Goal: Navigation & Orientation: Find specific page/section

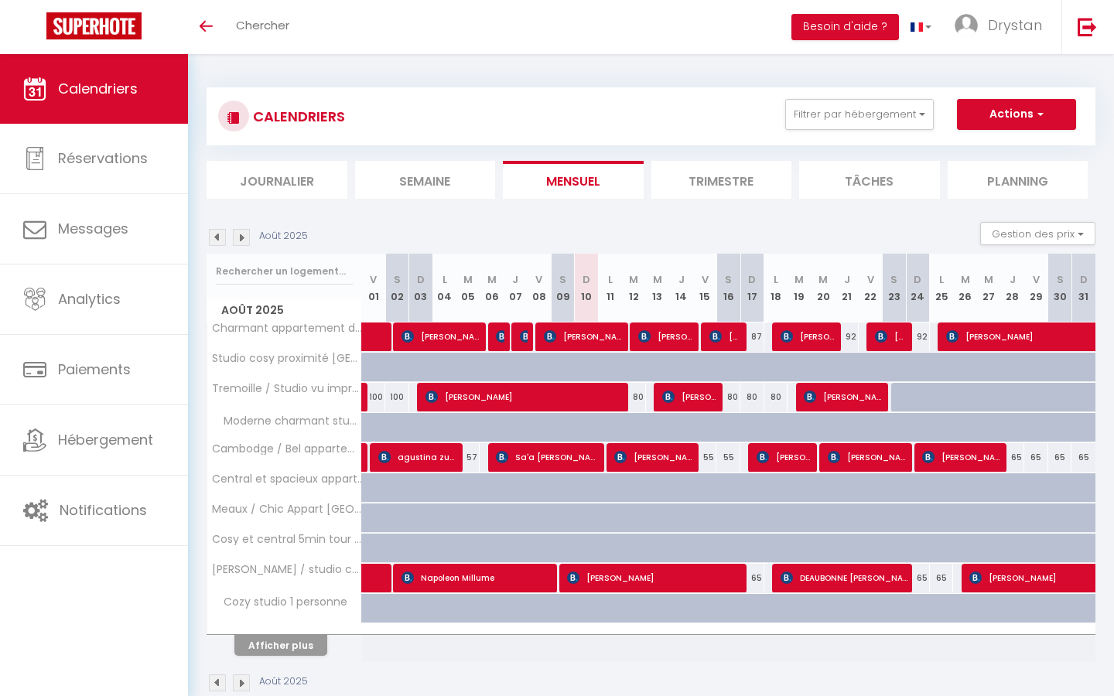
scroll to position [54, 0]
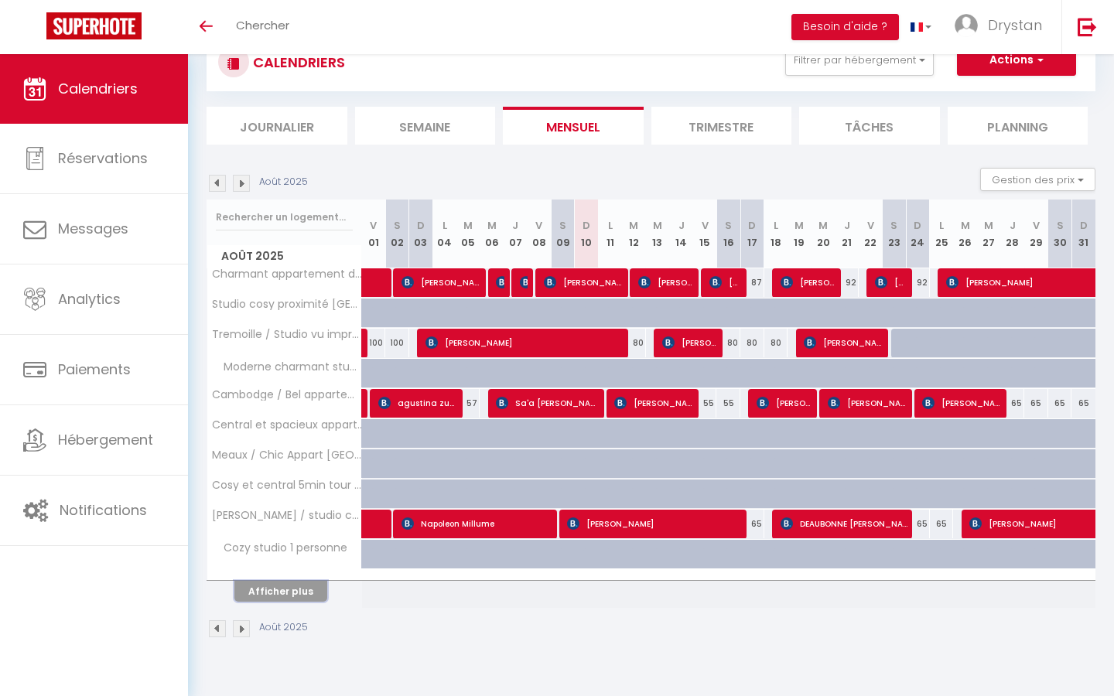
click at [309, 589] on button "Afficher plus" at bounding box center [280, 591] width 93 height 21
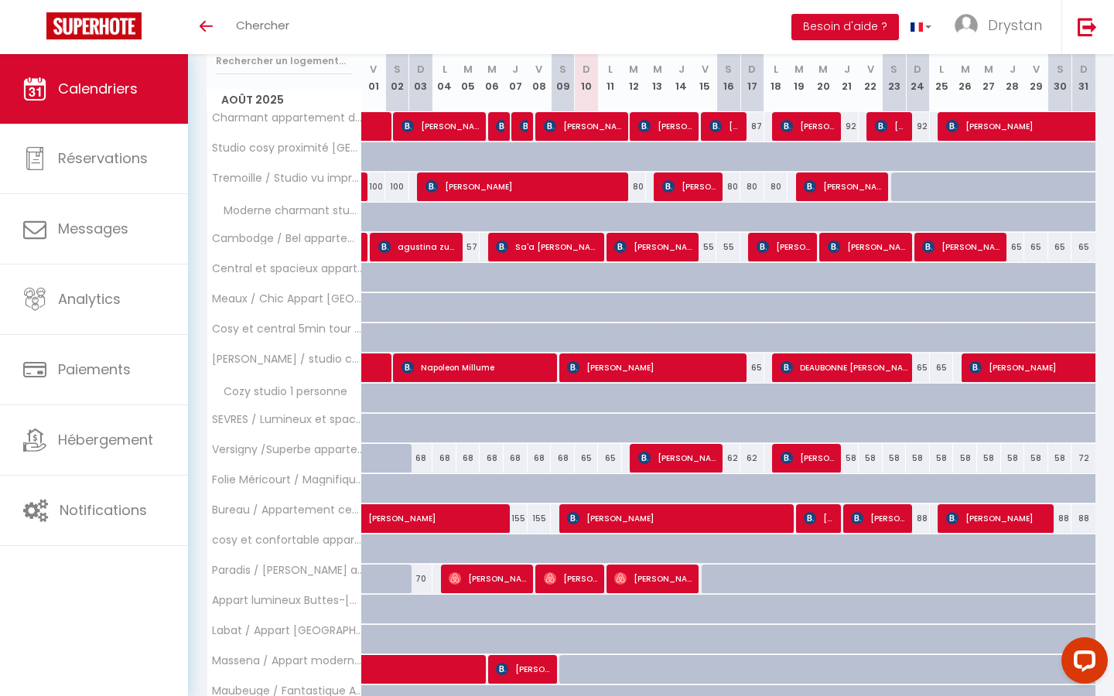
scroll to position [331, 0]
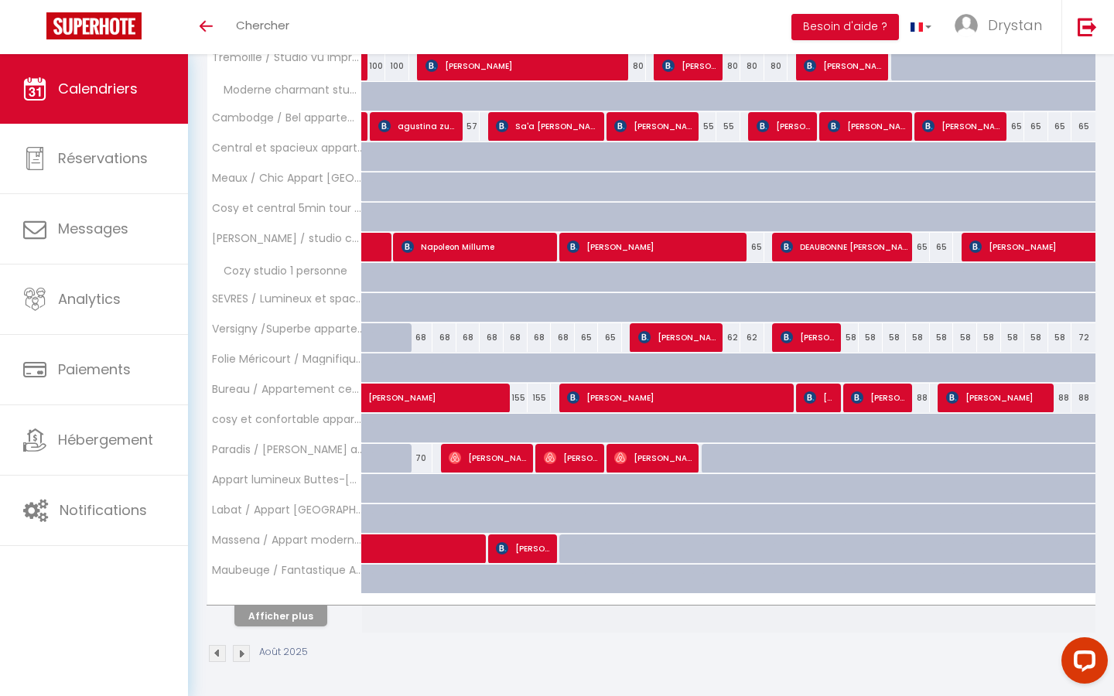
click at [309, 589] on th "Maubeuge / Fantastique Appart 2 personnes" at bounding box center [284, 579] width 155 height 29
click at [303, 598] on div at bounding box center [284, 600] width 155 height 10
click at [301, 606] on button "Afficher plus" at bounding box center [280, 616] width 93 height 21
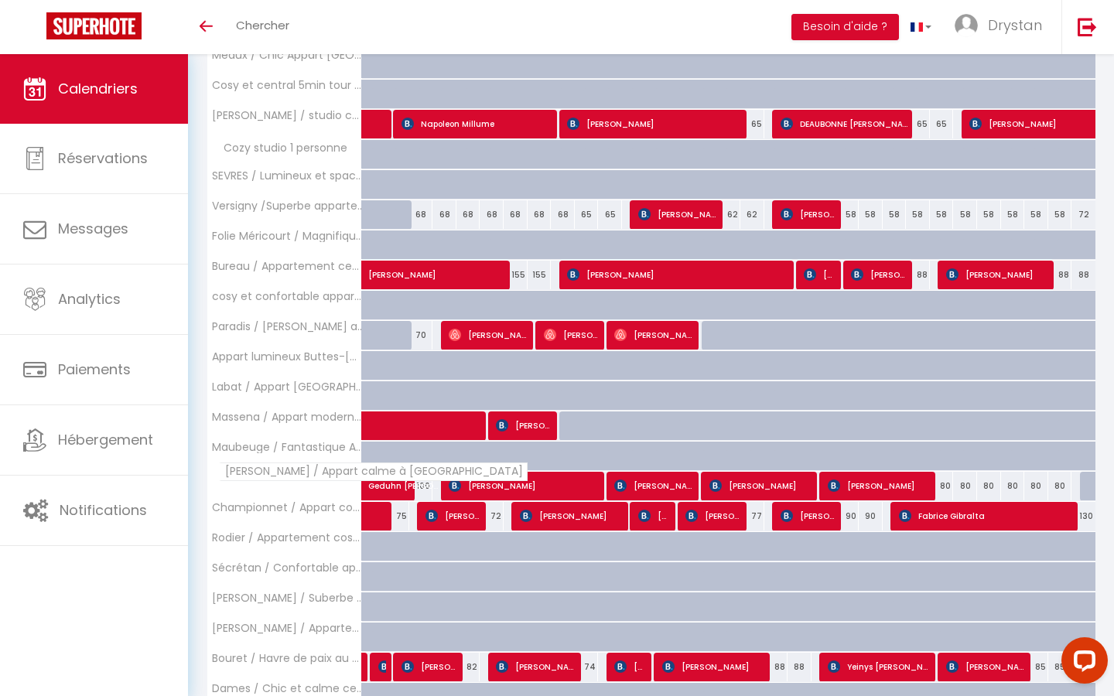
scroll to position [633, 0]
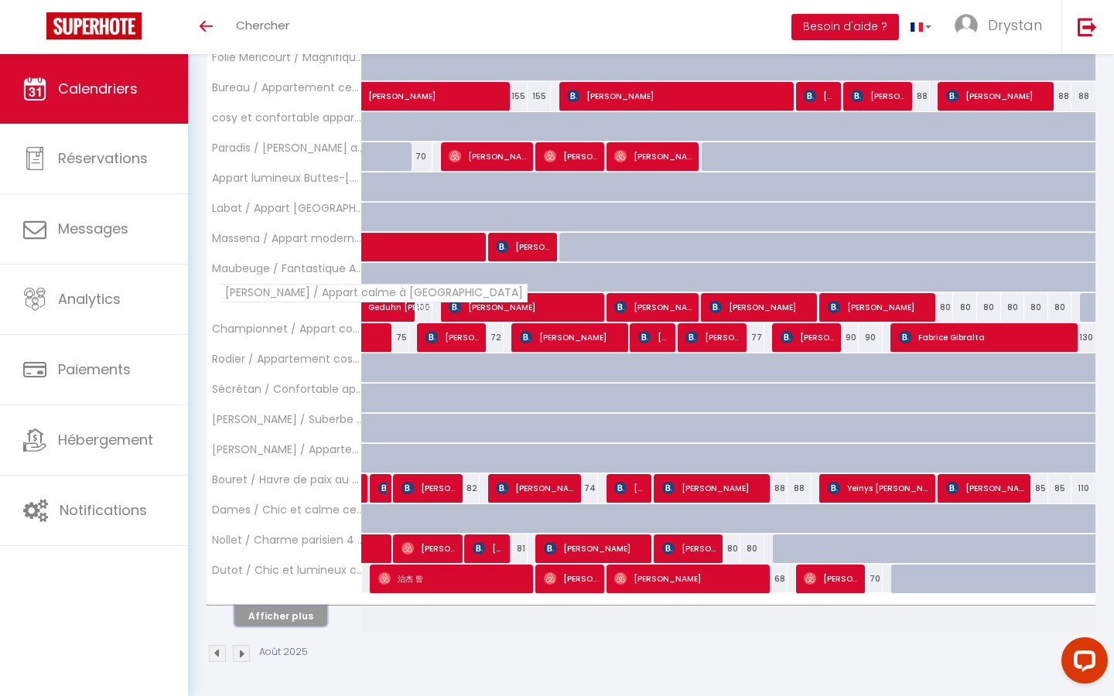
click at [301, 606] on button "Afficher plus" at bounding box center [280, 616] width 93 height 21
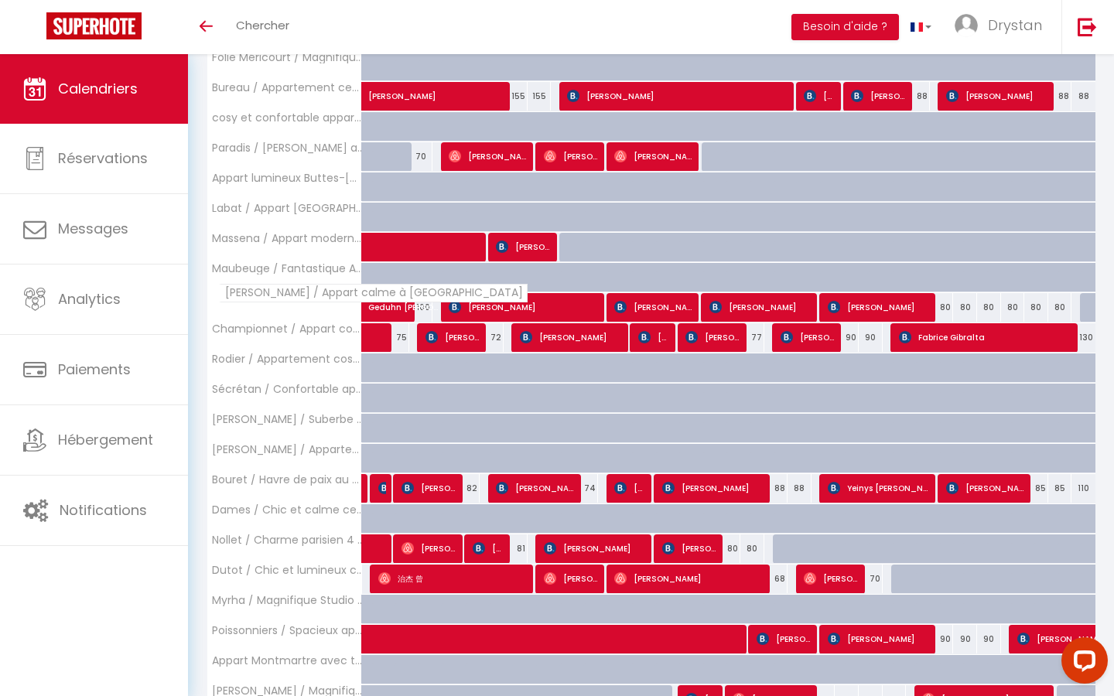
scroll to position [934, 0]
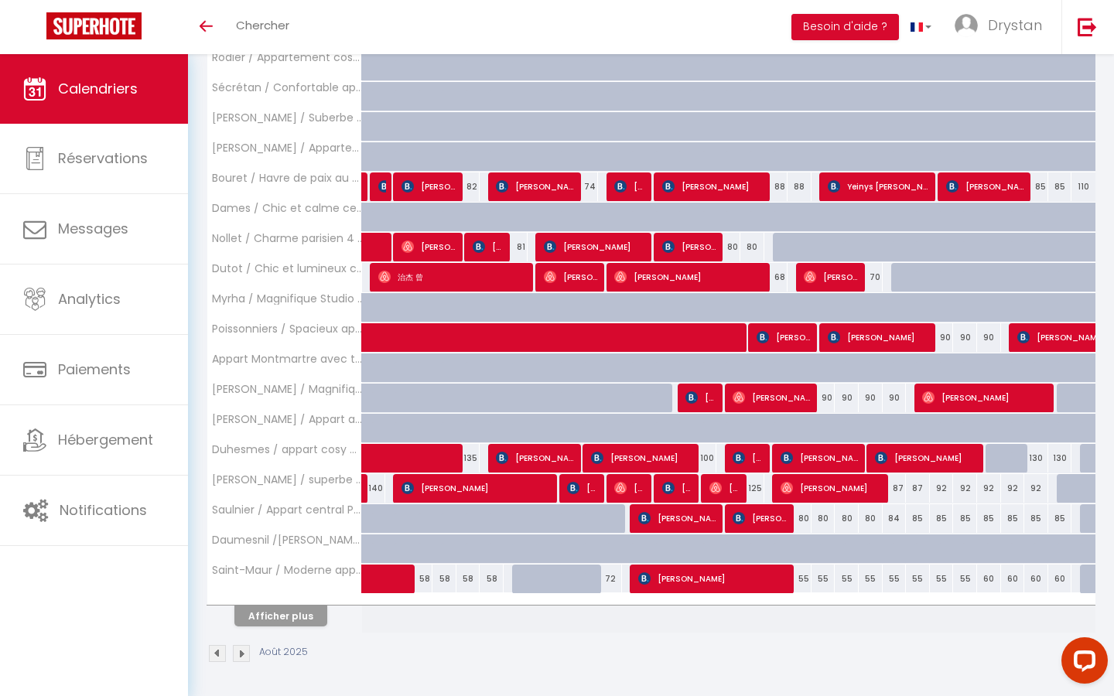
click at [289, 635] on div "Août 2025" at bounding box center [651, 656] width 889 height 46
click at [293, 620] on button "Afficher plus" at bounding box center [280, 616] width 93 height 21
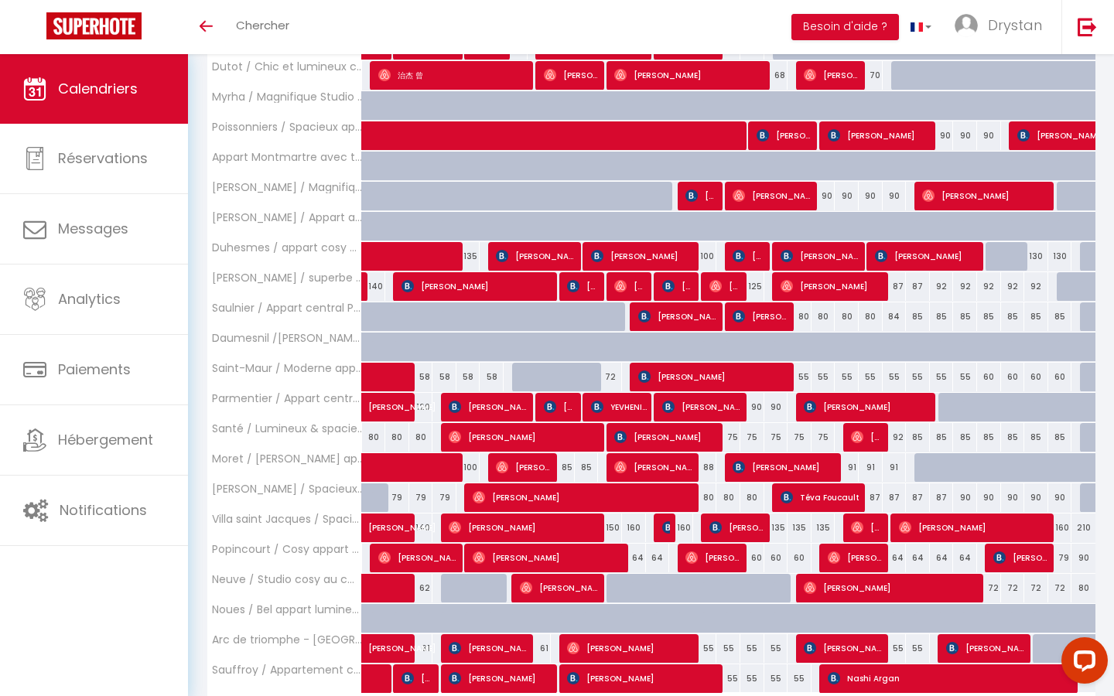
scroll to position [1236, 0]
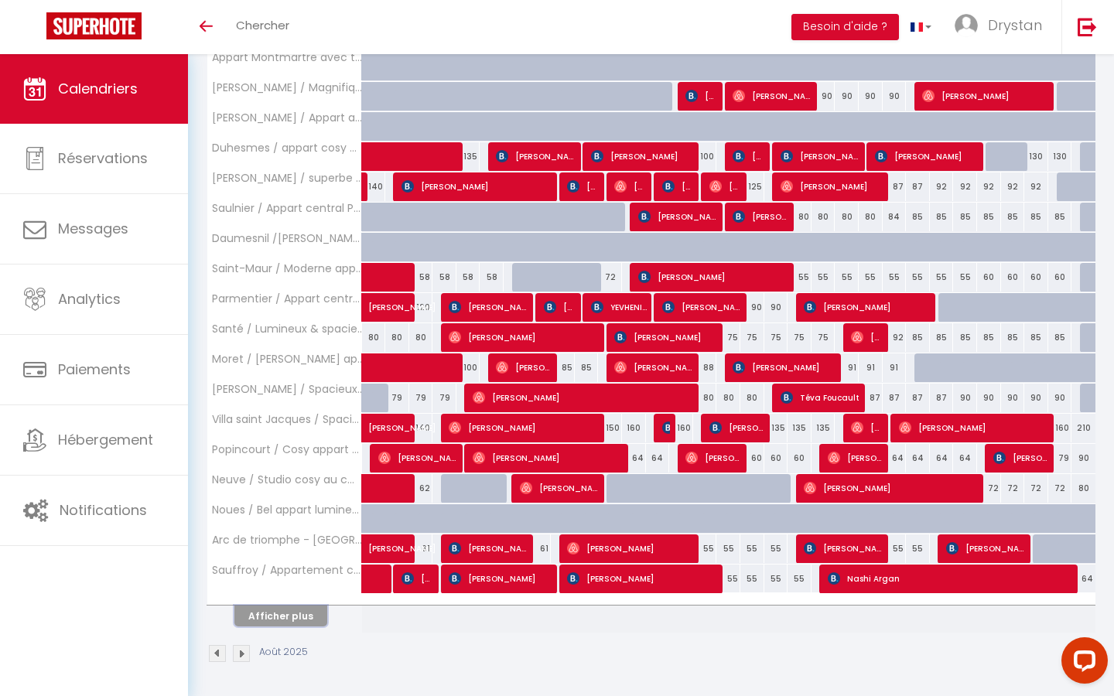
click at [293, 621] on button "Afficher plus" at bounding box center [280, 616] width 93 height 21
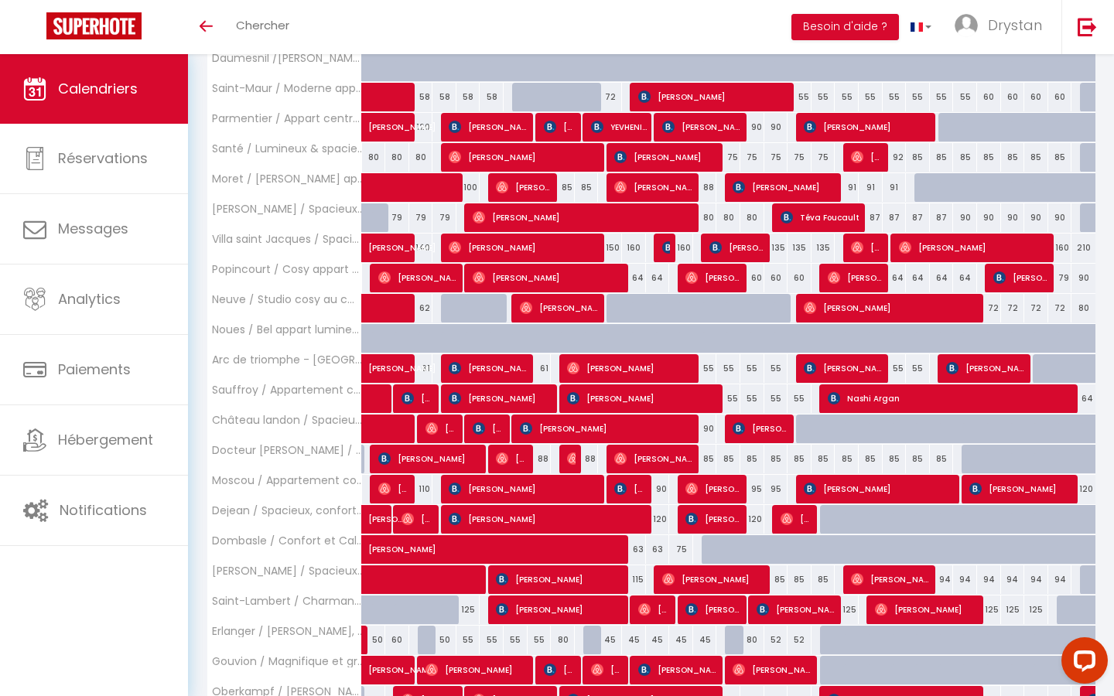
scroll to position [1538, 0]
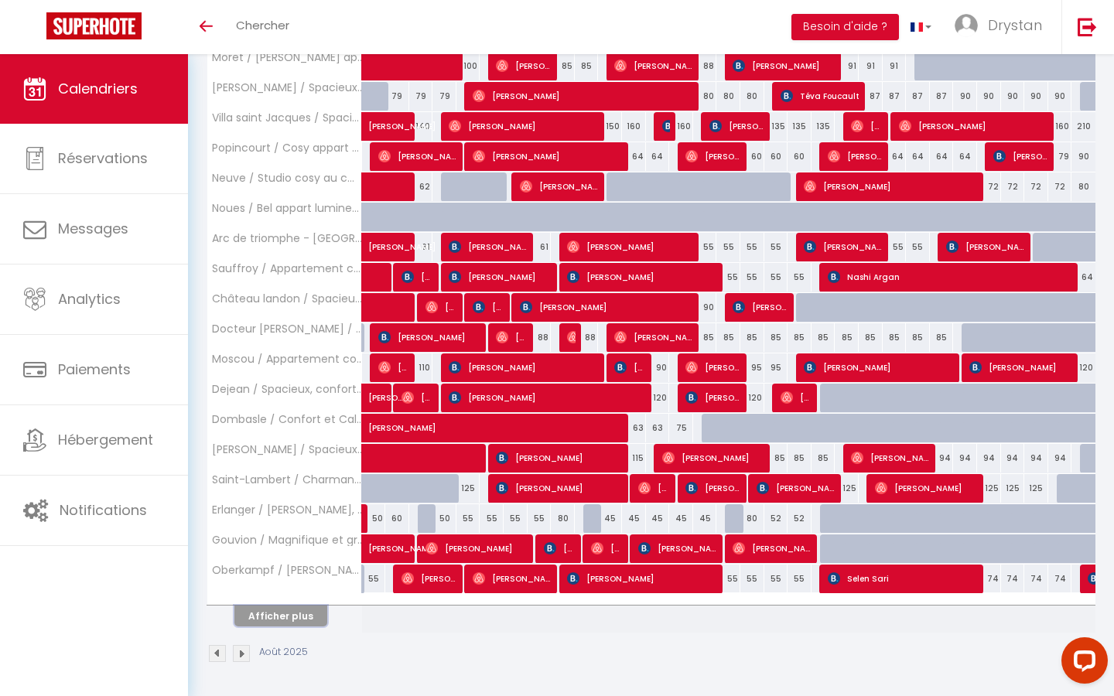
click at [293, 620] on button "Afficher plus" at bounding box center [280, 616] width 93 height 21
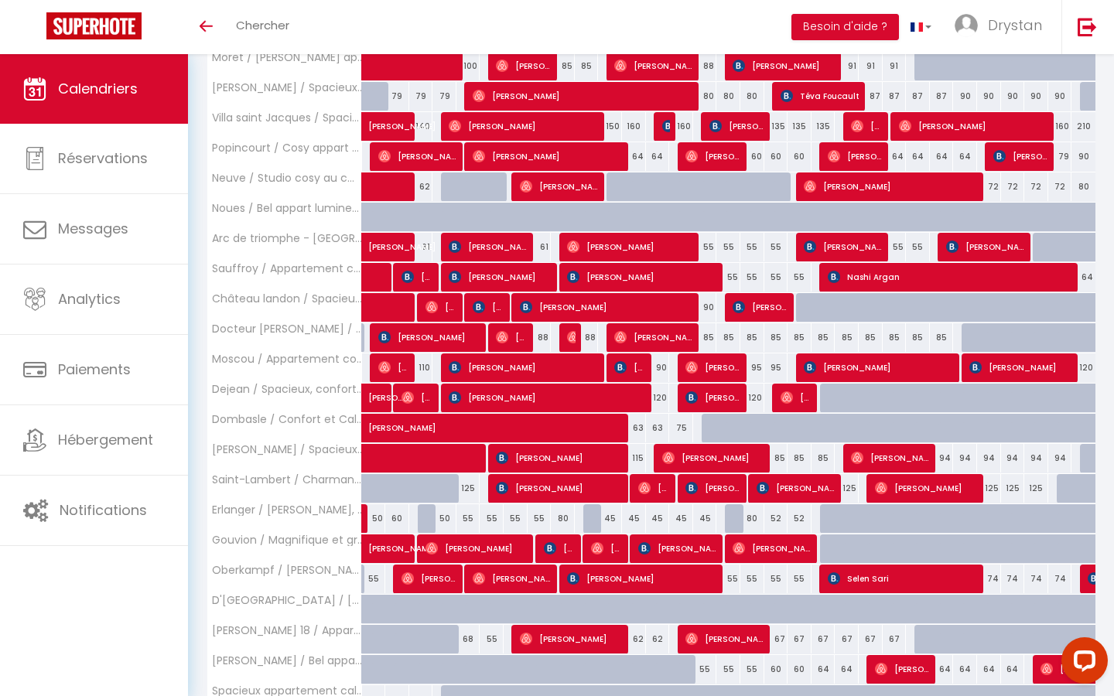
scroll to position [1681, 0]
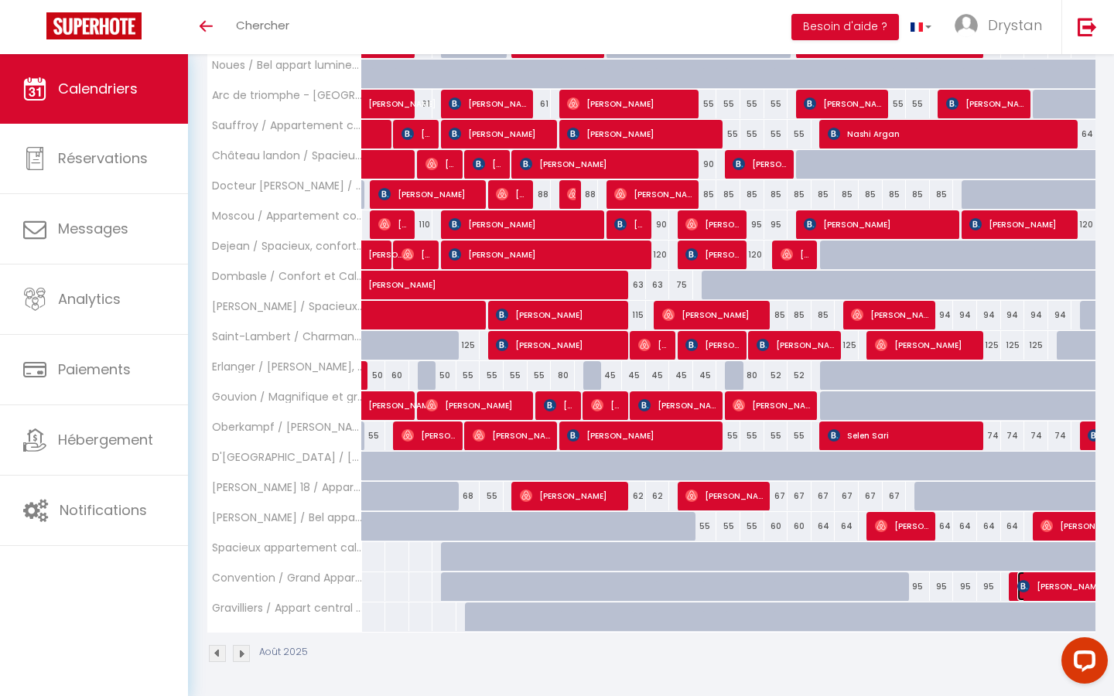
click at [1055, 581] on span "Magali Mariani" at bounding box center [1106, 586] width 178 height 29
select select "OK"
select select "KO"
select select "0"
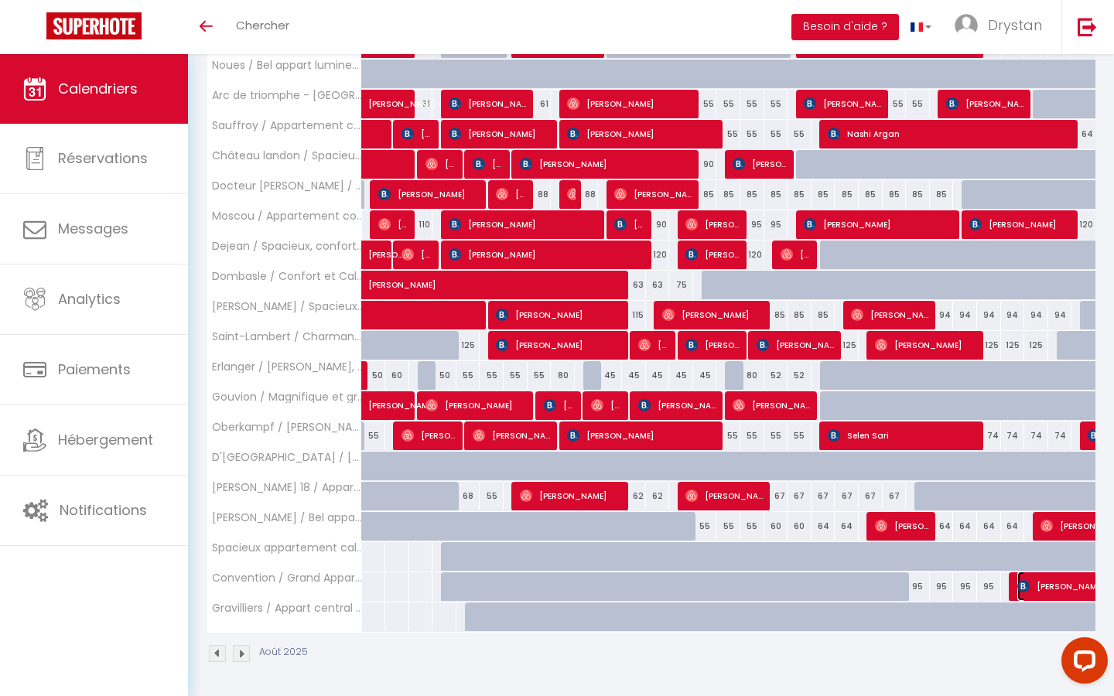
select select "1"
select select
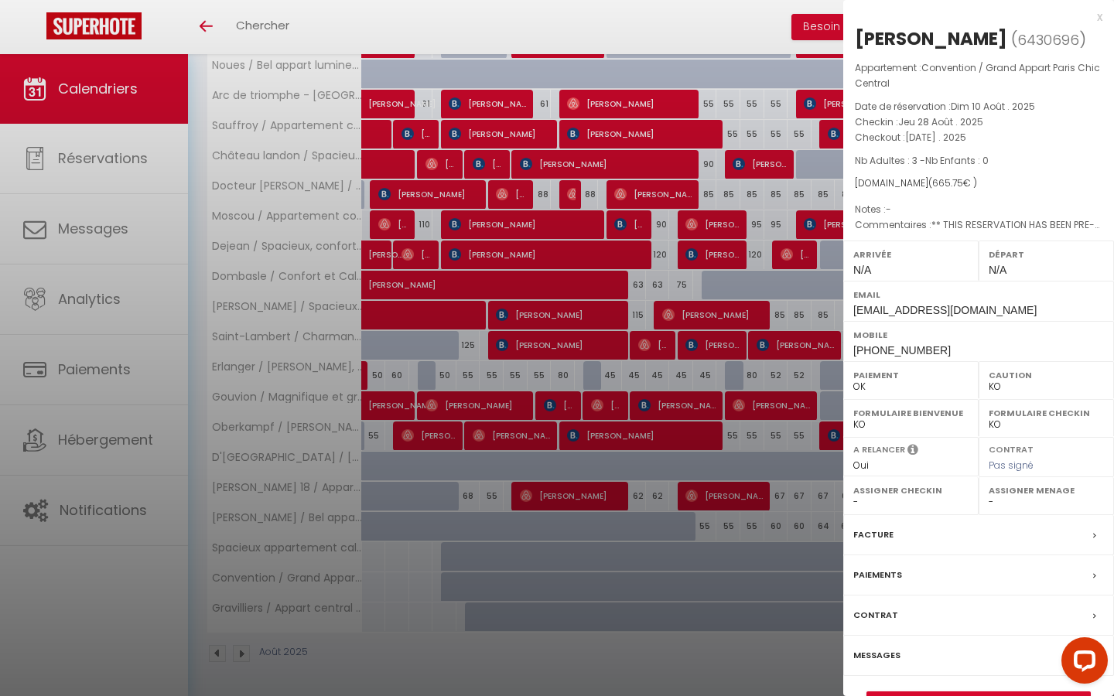
click at [651, 510] on div at bounding box center [557, 348] width 1114 height 696
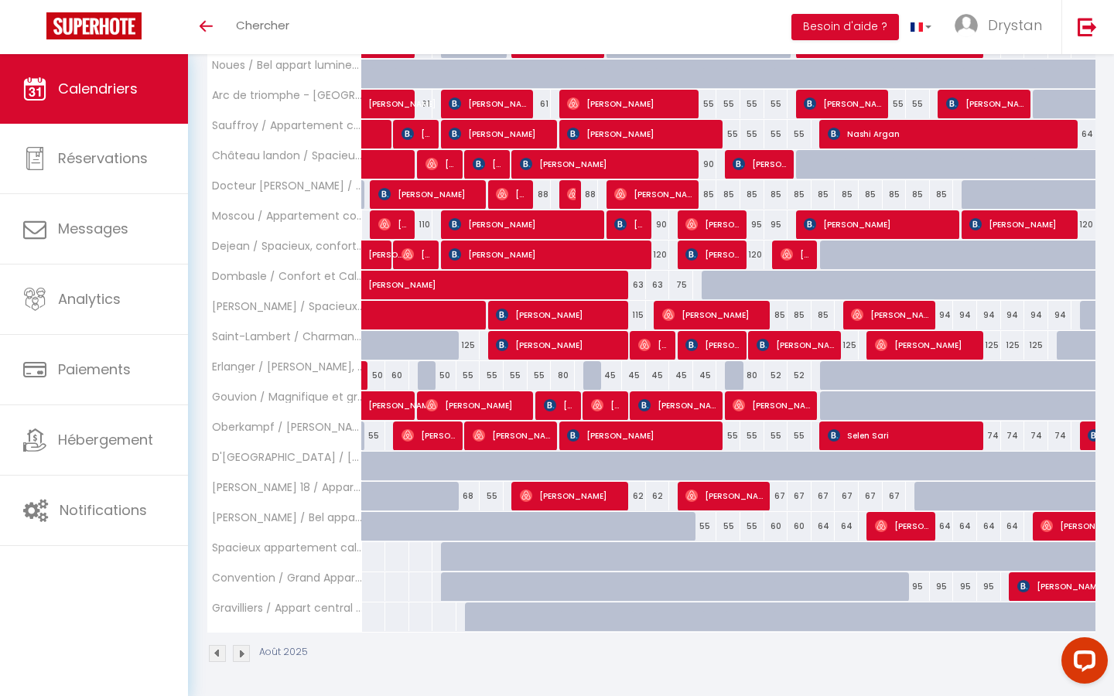
click at [992, 432] on div "74" at bounding box center [989, 436] width 24 height 29
type input "74"
type input "Mer 27 Août 2025"
type input "Jeu 28 Août 2025"
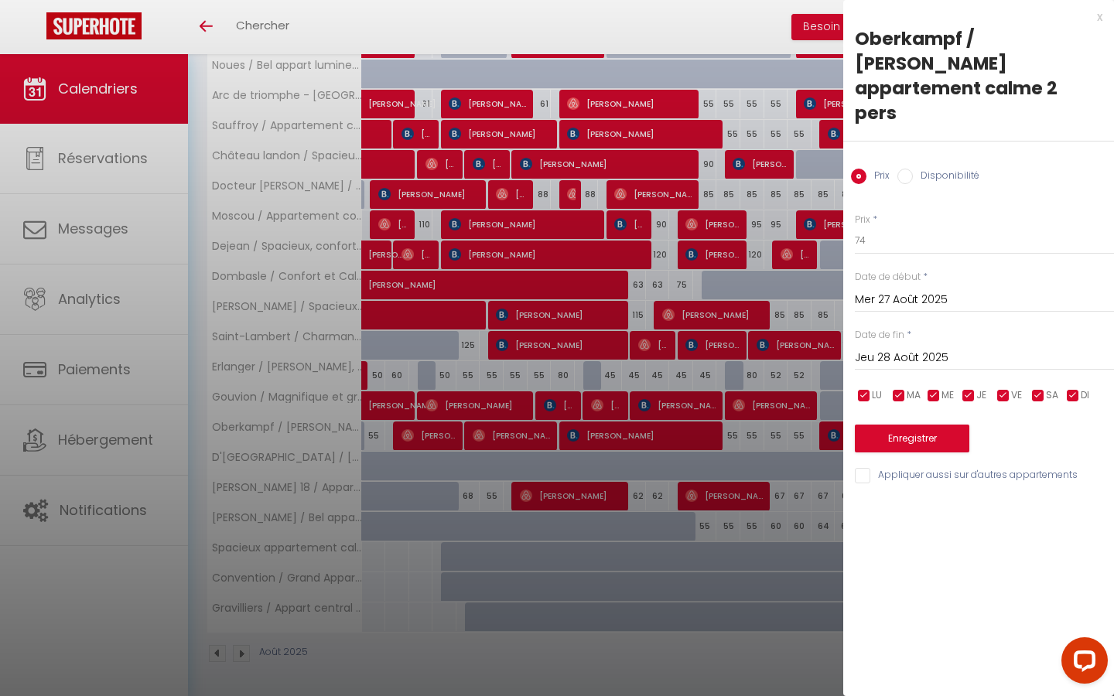
click at [793, 308] on div at bounding box center [557, 348] width 1114 height 696
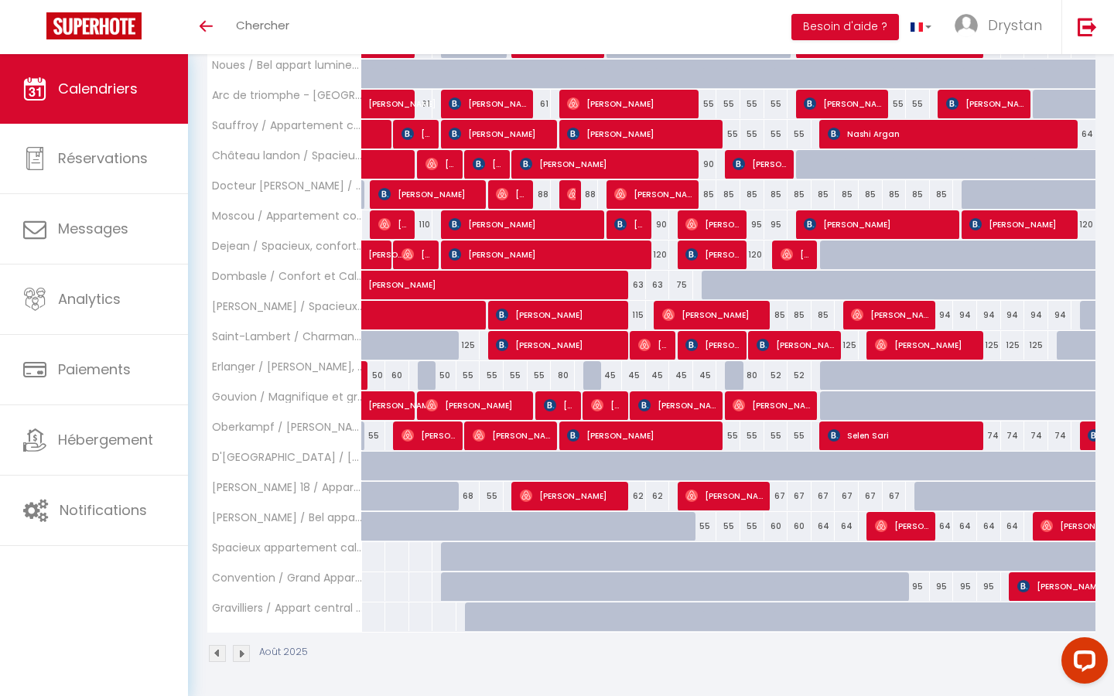
click at [780, 313] on div "85" at bounding box center [776, 315] width 24 height 29
type input "85"
type input "Lun 18 Août 2025"
type input "Mar 19 Août 2025"
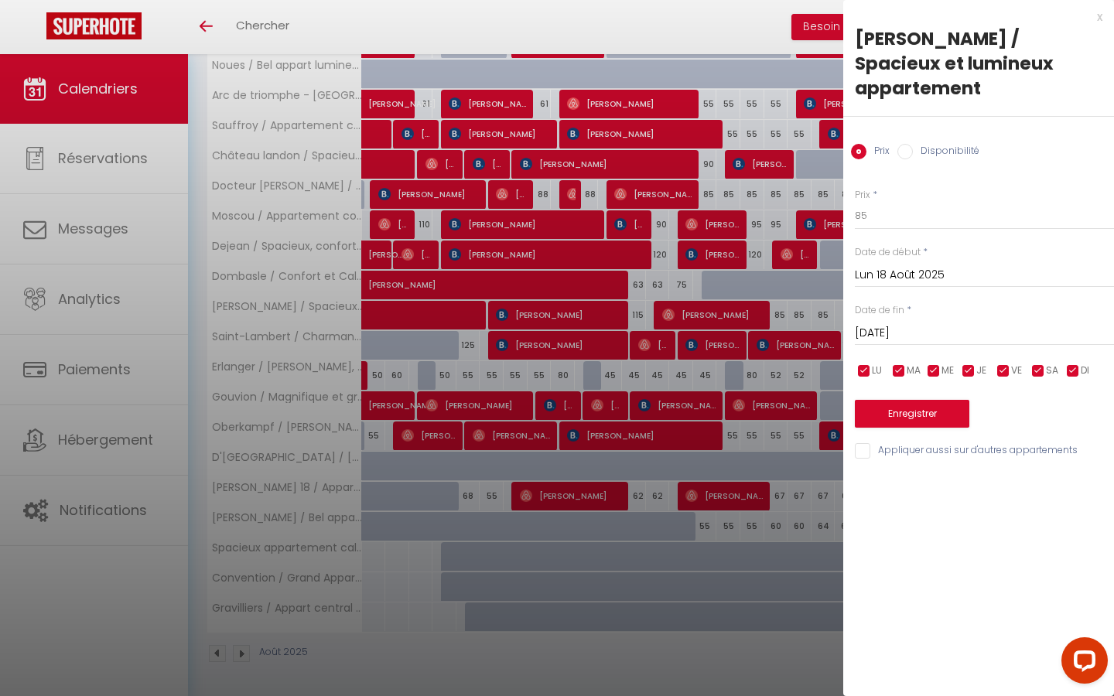
click at [781, 311] on div at bounding box center [557, 348] width 1114 height 696
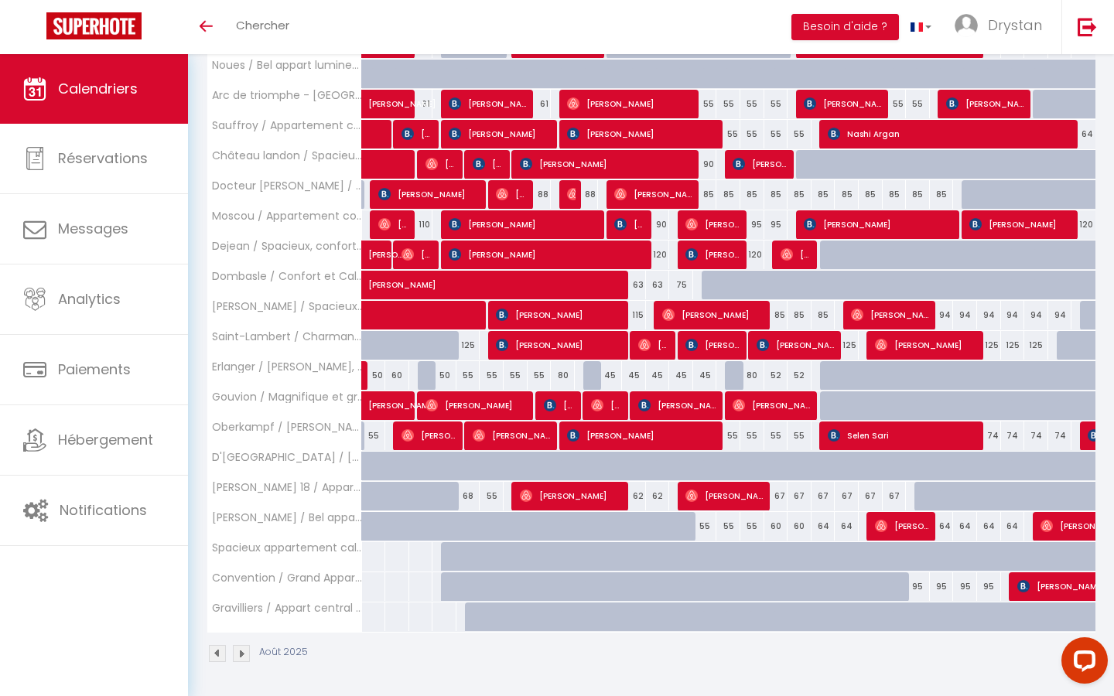
click at [939, 310] on div "94" at bounding box center [942, 315] width 24 height 29
type input "94"
type input "Lun 25 Août 2025"
type input "Mar 26 Août 2025"
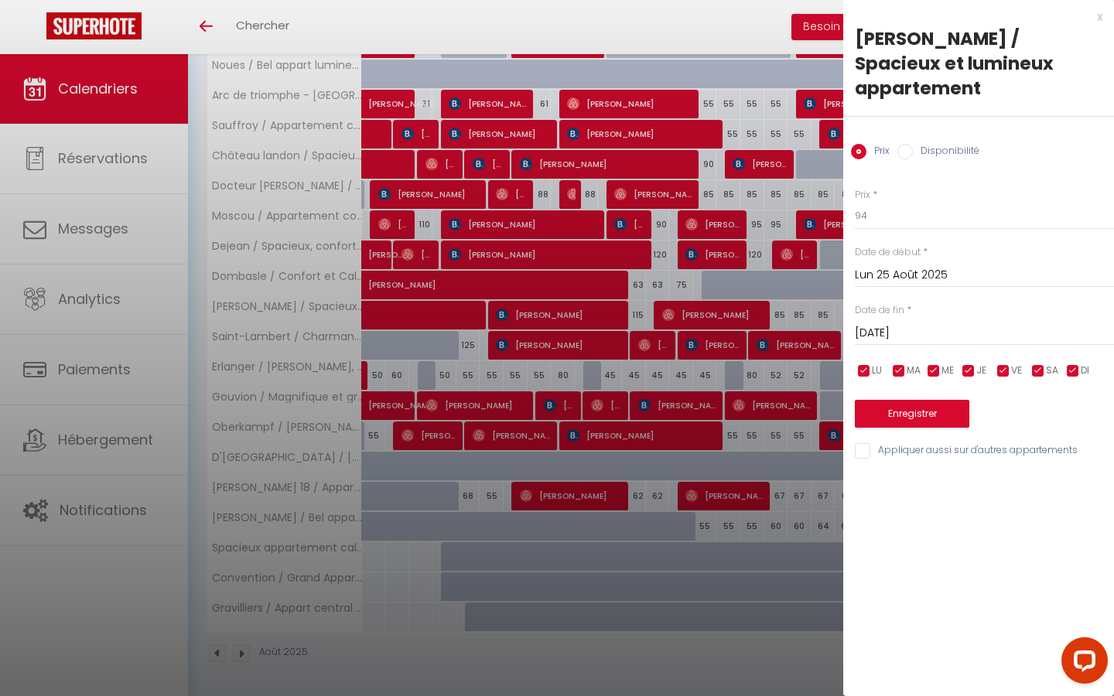
click at [794, 248] on div at bounding box center [557, 348] width 1114 height 696
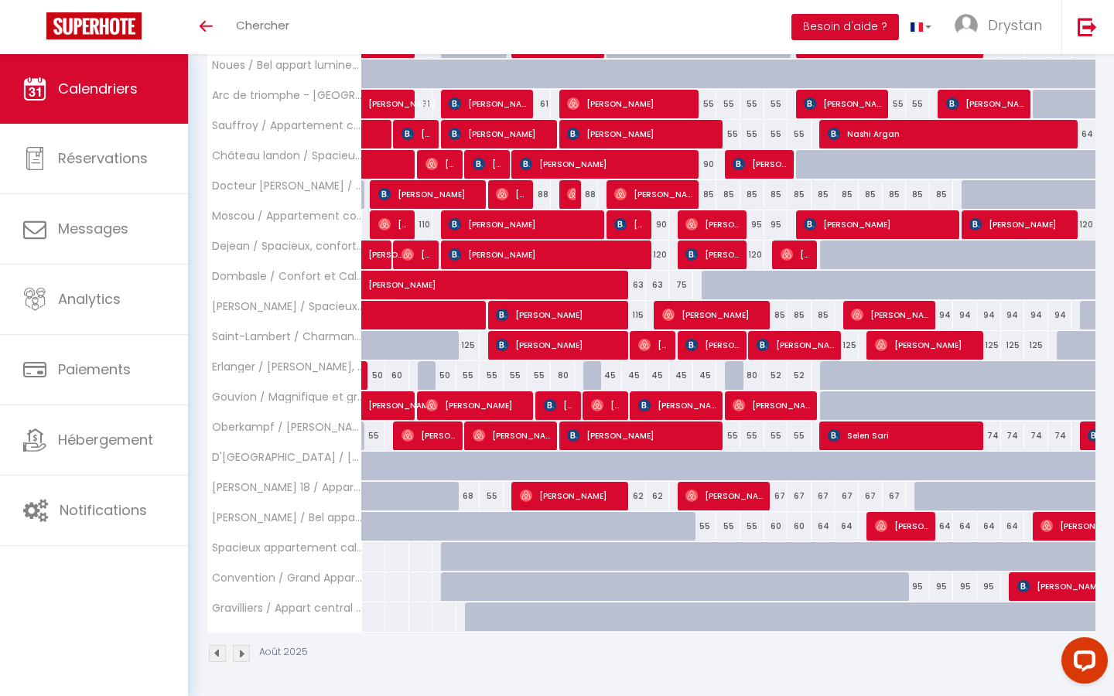
click at [777, 313] on div "85" at bounding box center [776, 315] width 24 height 29
type input "85"
type input "Lun 18 Août 2025"
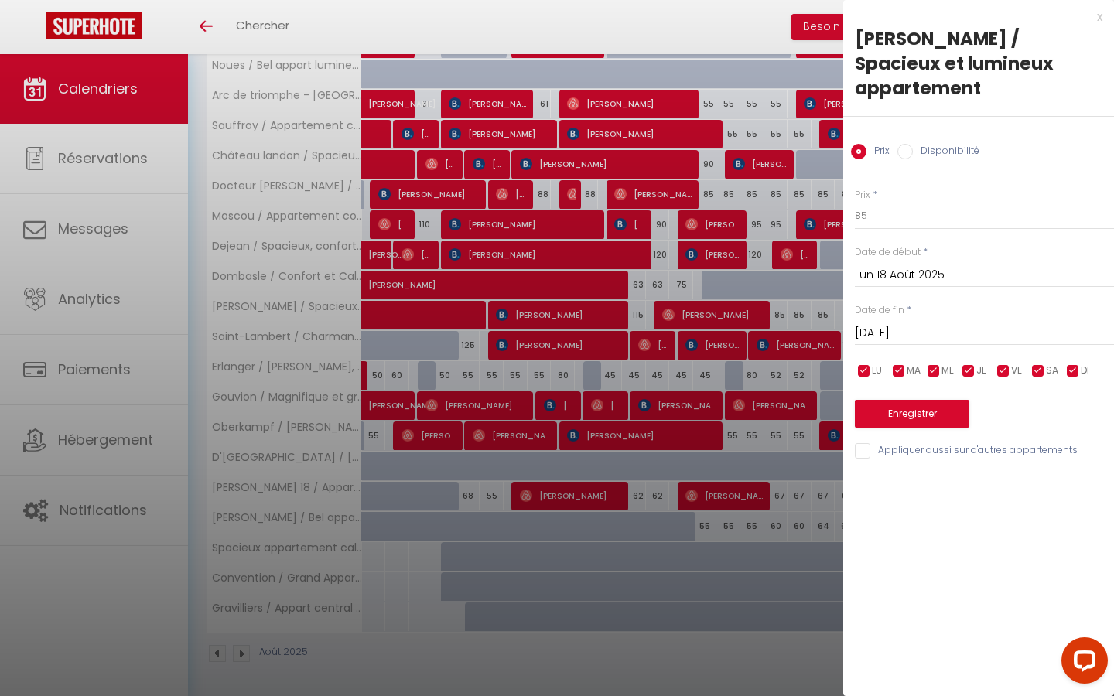
click at [896, 303] on label "Date de fin" at bounding box center [880, 310] width 50 height 15
click at [896, 323] on input "Mar 19 Août 2025" at bounding box center [984, 333] width 259 height 20
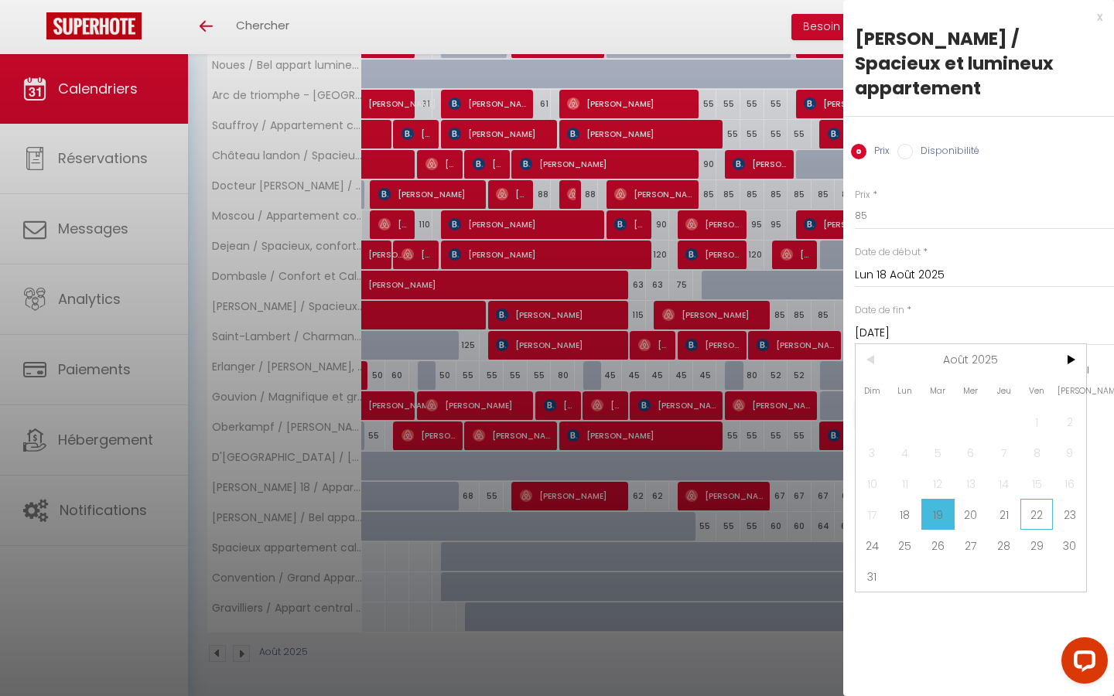
click at [1043, 499] on span "22" at bounding box center [1036, 514] width 33 height 31
type input "Ven 22 Août 2025"
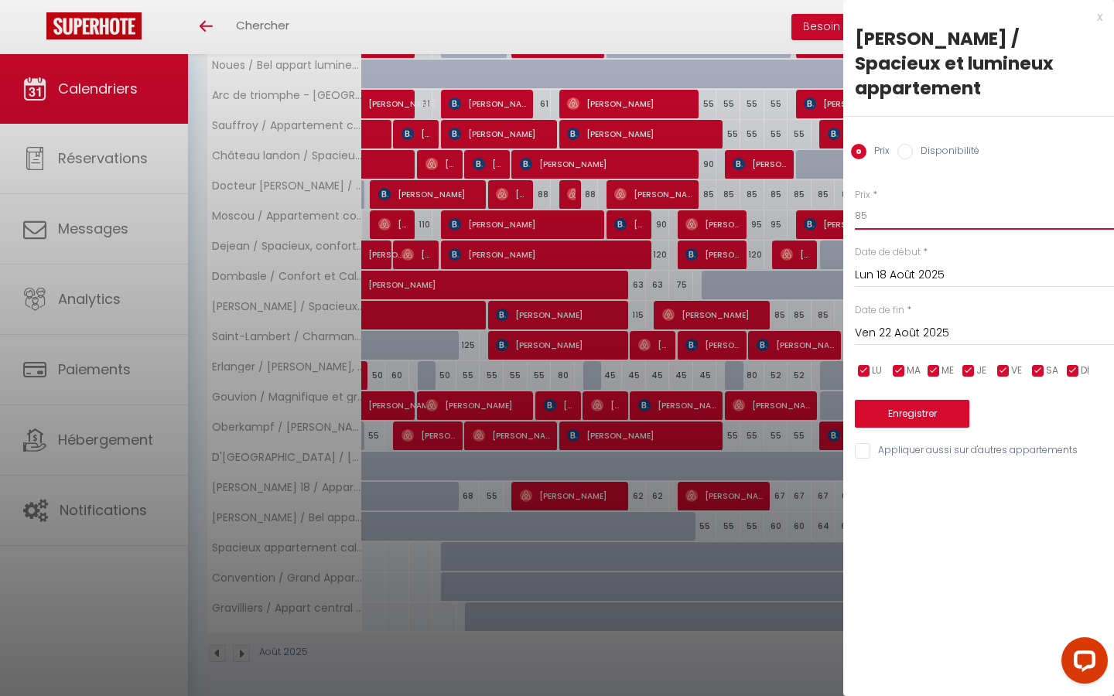
click at [892, 202] on input "85" at bounding box center [984, 216] width 259 height 28
type input "80"
click at [903, 400] on button "Enregistrer" at bounding box center [912, 414] width 114 height 28
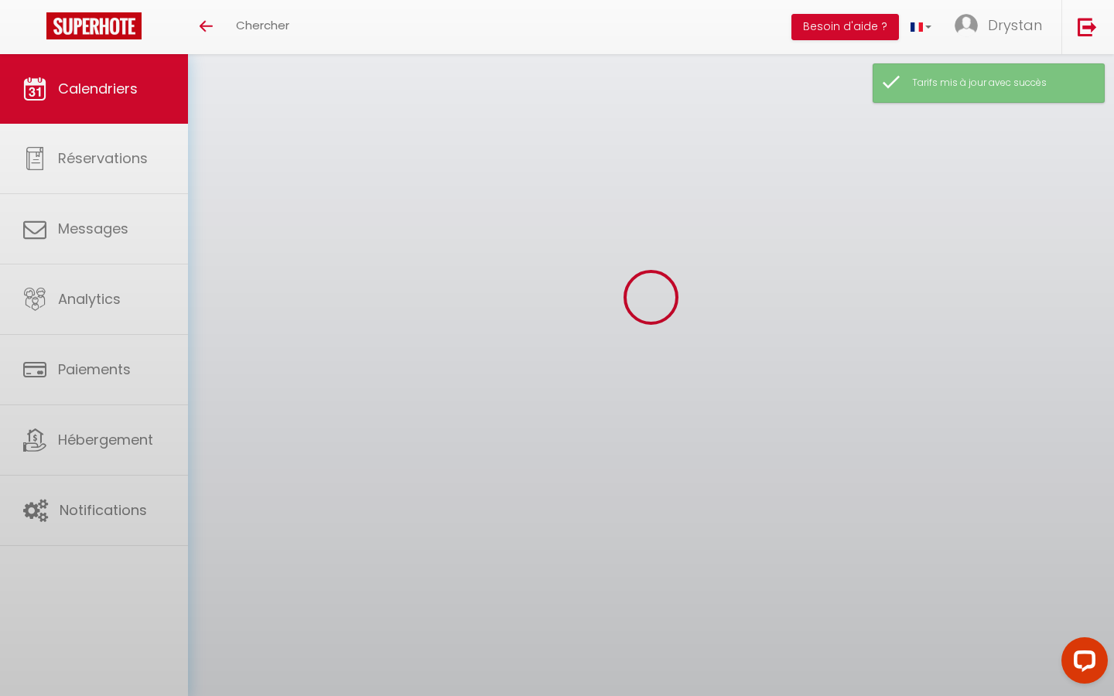
scroll to position [54, 0]
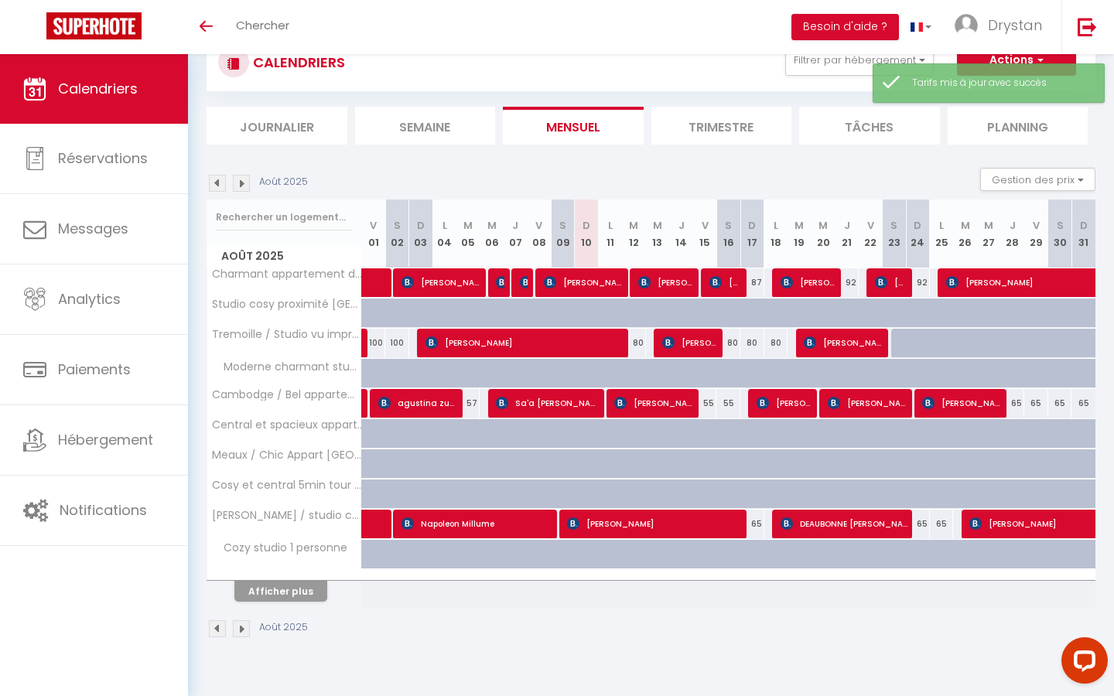
click at [1013, 404] on div "65" at bounding box center [1013, 403] width 24 height 29
type input "65"
type input "Jeu 28 Août 2025"
type input "Ven 29 Août 2025"
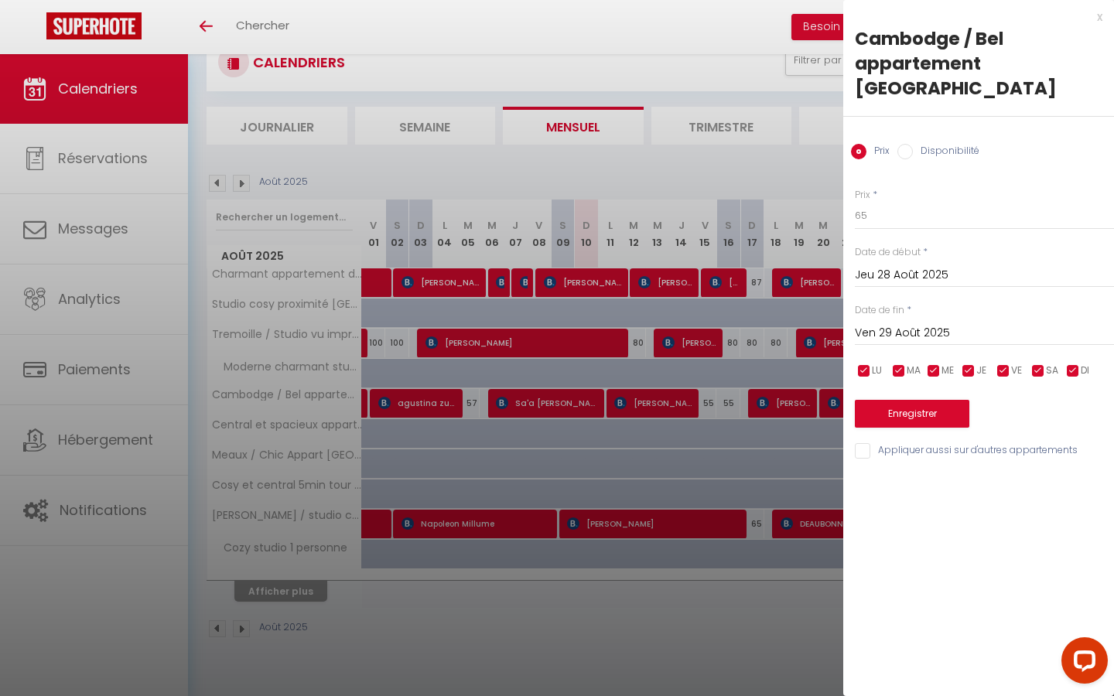
click at [910, 331] on input "Ven 29 Août 2025" at bounding box center [984, 333] width 259 height 20
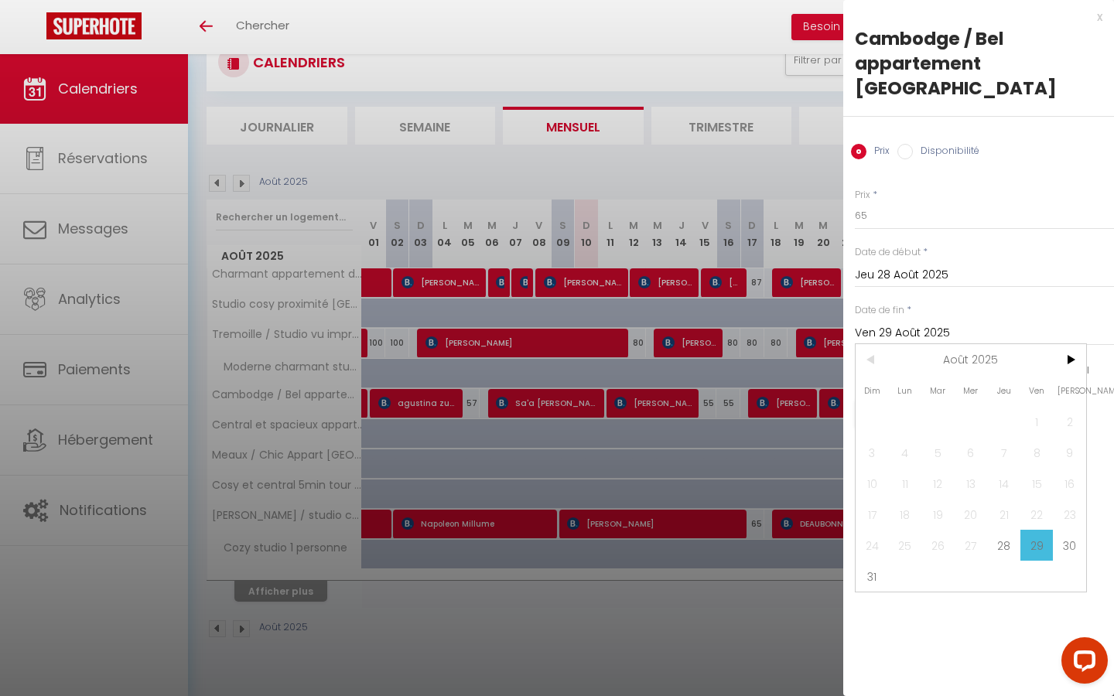
click at [767, 483] on div at bounding box center [557, 348] width 1114 height 696
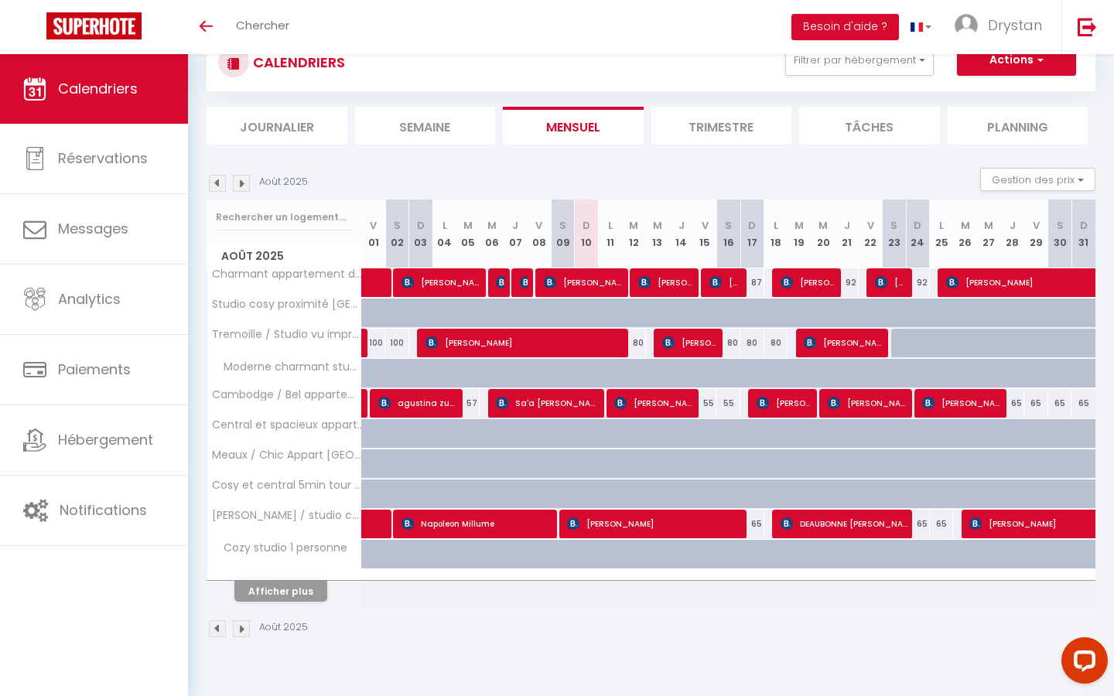
click at [1016, 405] on div "65" at bounding box center [1013, 403] width 24 height 29
type input "65"
type input "Jeu 28 Août 2025"
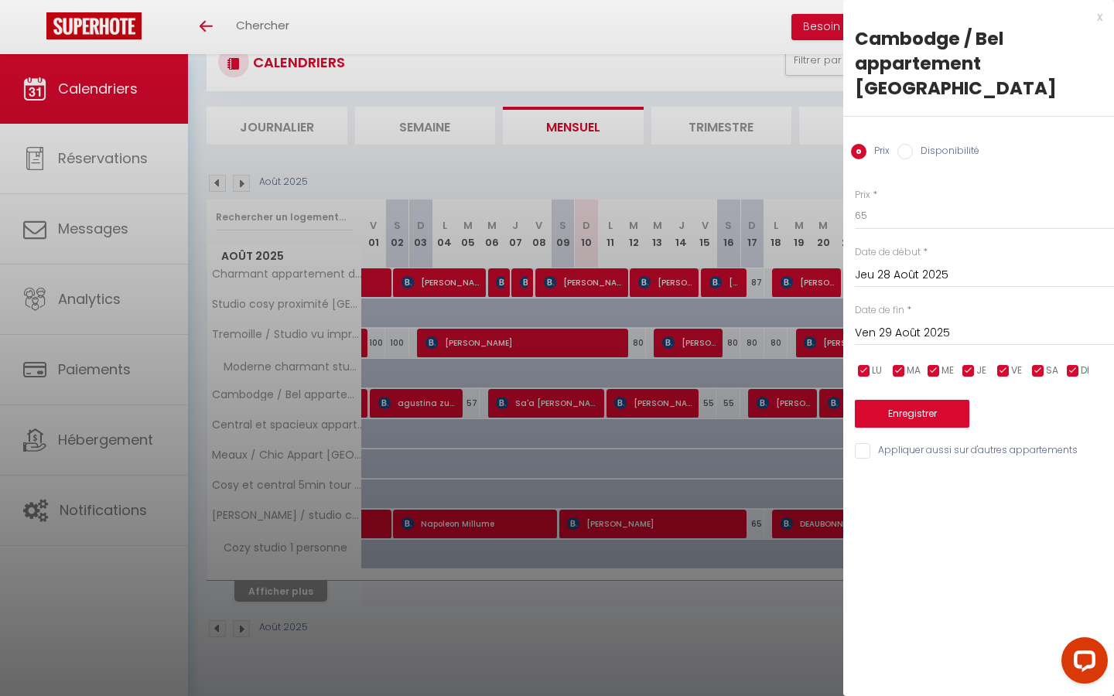
click at [950, 320] on div "Ven 29 Août 2025 < Août 2025 > Dim Lun Mar Mer Jeu Ven Sam 1 2 3 4 5 6 7 8 9 10…" at bounding box center [984, 332] width 259 height 28
click at [944, 333] on input "Ven 29 Août 2025" at bounding box center [984, 333] width 259 height 20
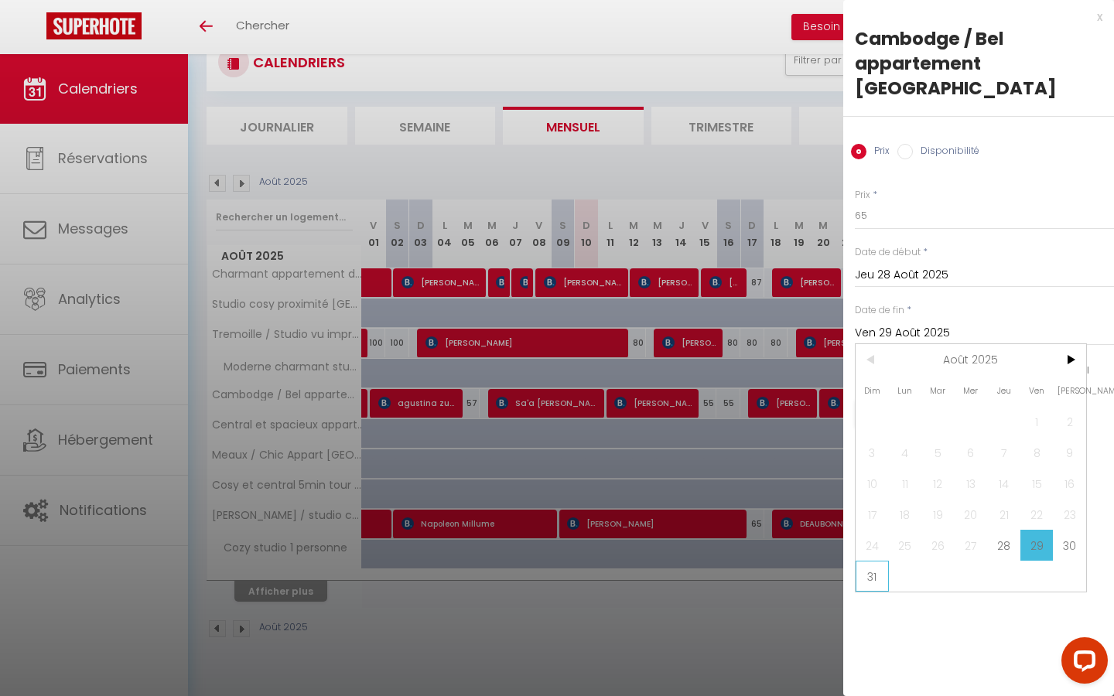
click at [875, 564] on span "31" at bounding box center [872, 576] width 33 height 31
type input "Dim 31 Août 2025"
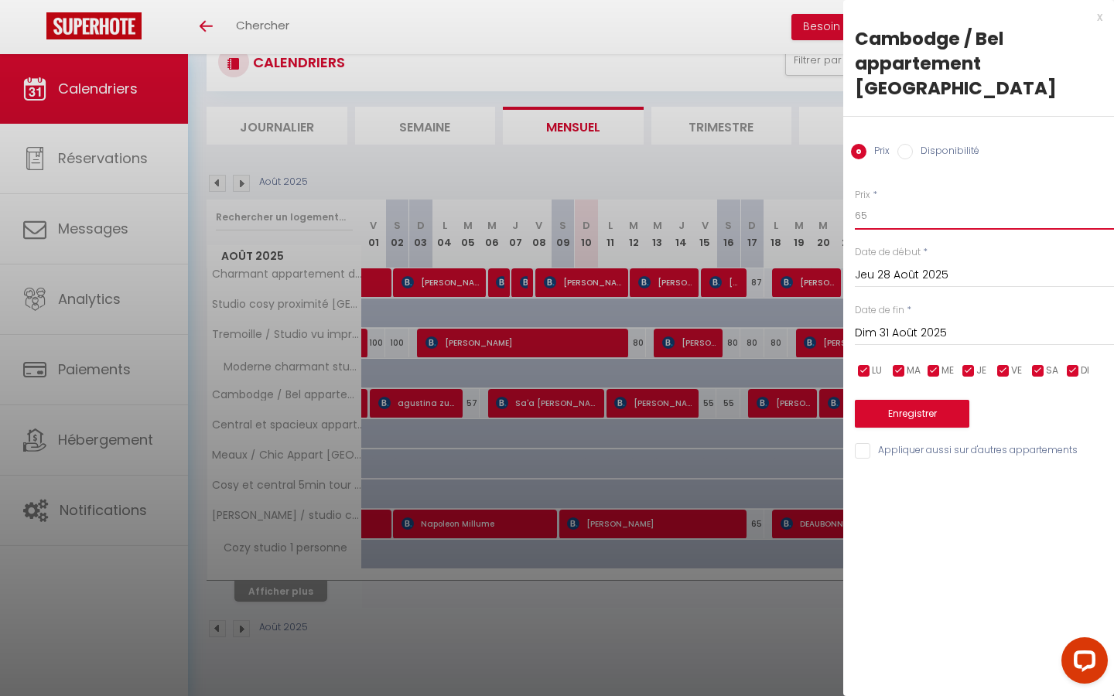
click at [897, 215] on input "65" at bounding box center [984, 216] width 259 height 28
type input "60"
click at [884, 416] on button "Enregistrer" at bounding box center [912, 414] width 114 height 28
